Goal: Navigation & Orientation: Find specific page/section

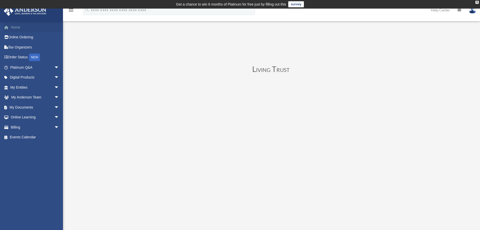
click at [35, 28] on link "Home" at bounding box center [35, 27] width 63 height 10
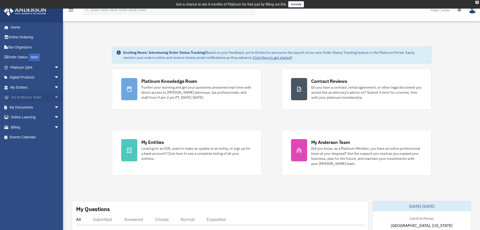
click at [55, 97] on span "arrow_drop_down" at bounding box center [59, 97] width 10 height 10
click at [37, 108] on link "My Anderson Team" at bounding box center [37, 107] width 60 height 10
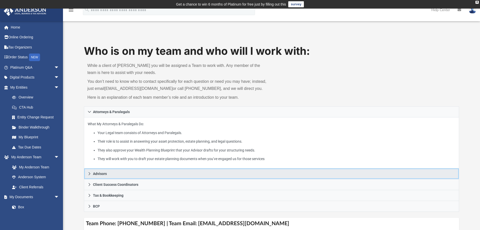
click at [103, 175] on span "Advisors" at bounding box center [100, 174] width 14 height 4
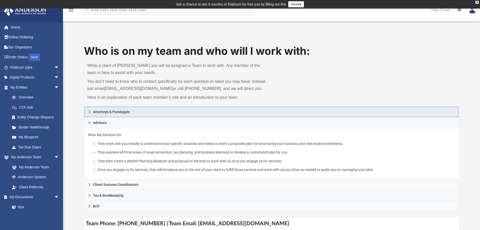
click at [121, 115] on link "Attorneys & Paralegals" at bounding box center [271, 111] width 375 height 11
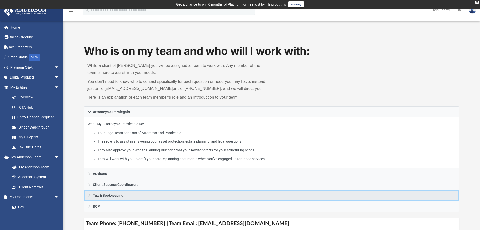
click at [139, 191] on link "Tax & Bookkeeping" at bounding box center [271, 195] width 375 height 11
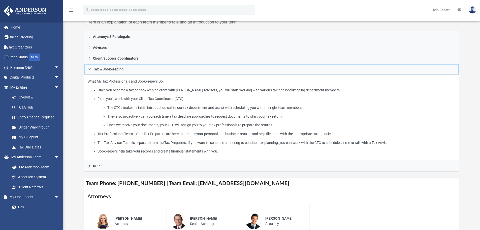
scroll to position [76, 0]
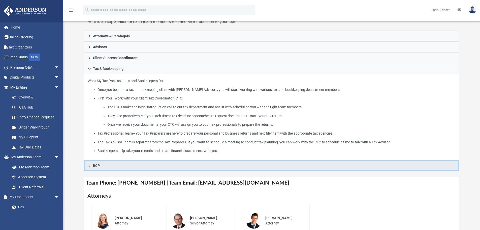
click at [123, 166] on link "BCP" at bounding box center [271, 165] width 375 height 11
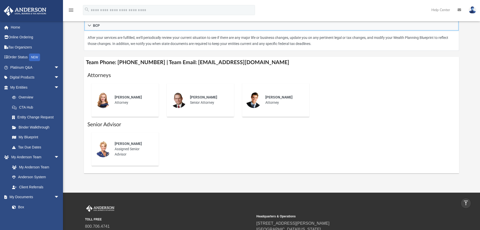
scroll to position [126, 0]
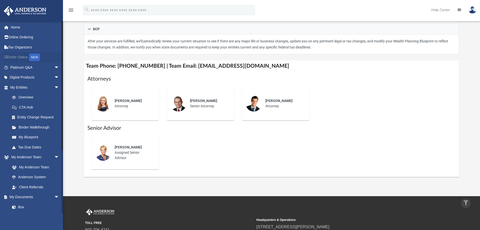
click at [14, 59] on link "Order Status NEW" at bounding box center [35, 57] width 63 height 10
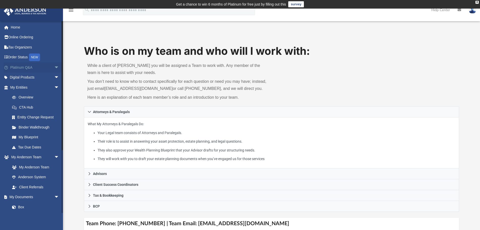
click at [54, 68] on span "arrow_drop_down" at bounding box center [59, 67] width 10 height 10
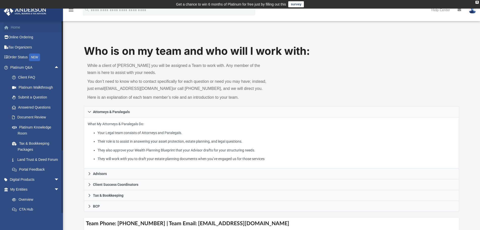
click at [20, 27] on link "Home" at bounding box center [35, 27] width 63 height 10
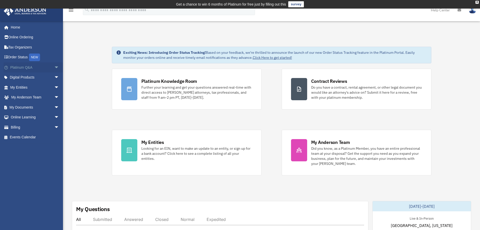
click at [54, 66] on span "arrow_drop_down" at bounding box center [59, 67] width 10 height 10
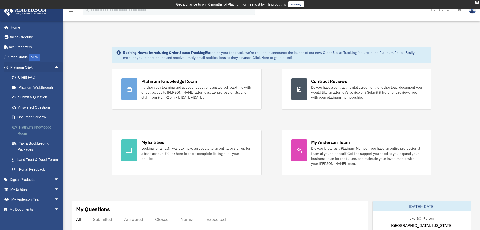
click at [43, 126] on link "Platinum Knowledge Room" at bounding box center [37, 130] width 60 height 16
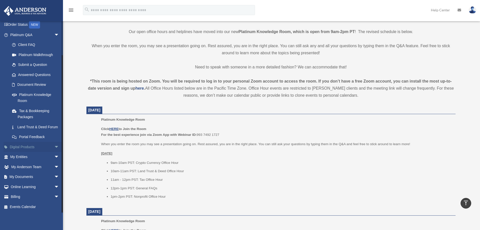
scroll to position [39, 0]
click at [36, 168] on link "My Anderson Team arrow_drop_down" at bounding box center [35, 167] width 63 height 10
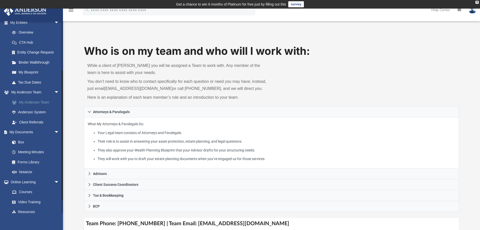
scroll to position [76, 0]
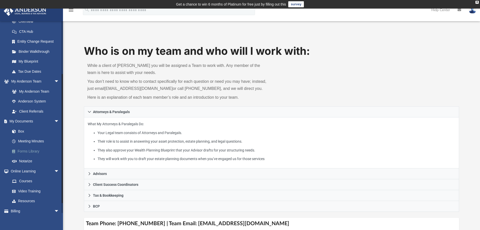
click at [30, 153] on link "Forms Library" at bounding box center [37, 151] width 60 height 10
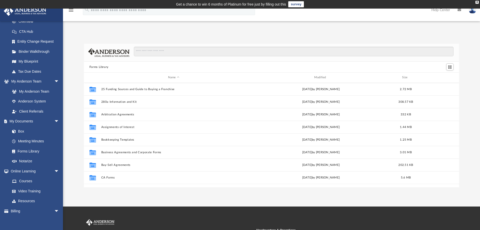
scroll to position [111, 371]
click at [26, 211] on link "Billing arrow_drop_down" at bounding box center [35, 211] width 63 height 10
